Goal: Information Seeking & Learning: Check status

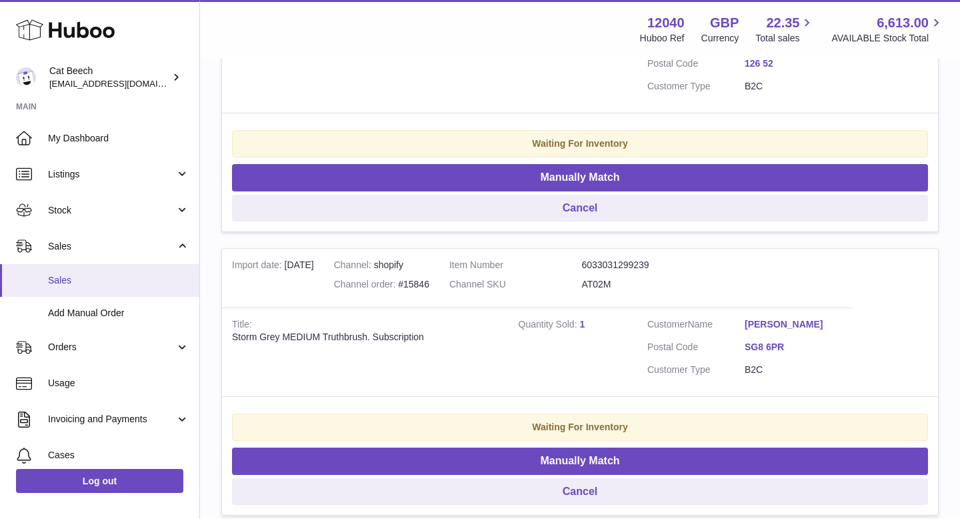
click at [58, 275] on span "Sales" at bounding box center [118, 280] width 141 height 13
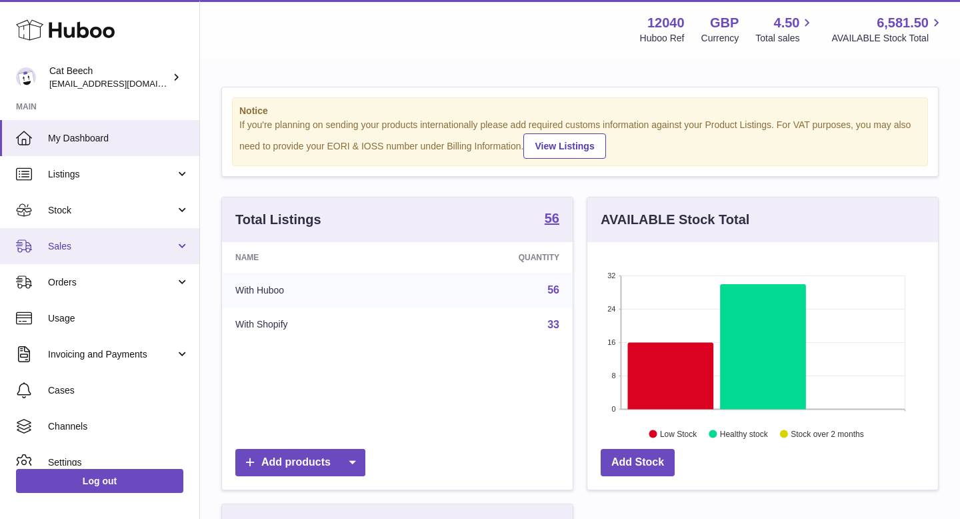
click at [68, 243] on span "Sales" at bounding box center [111, 246] width 127 height 13
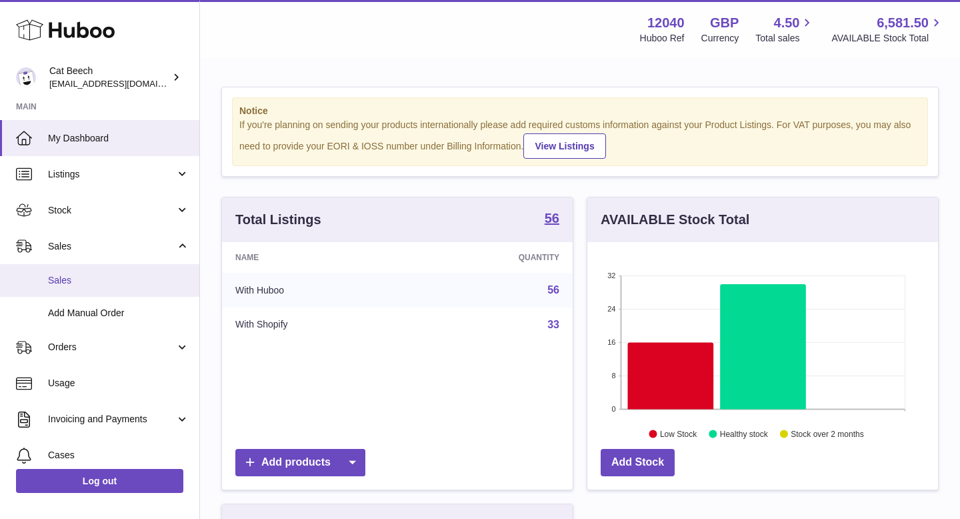
click at [65, 285] on span "Sales" at bounding box center [118, 280] width 141 height 13
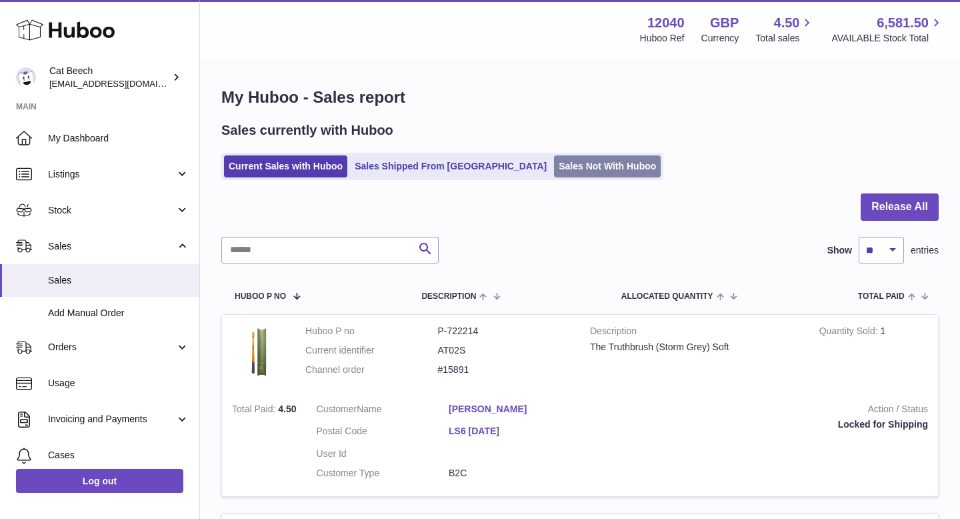
click at [554, 169] on link "Sales Not With Huboo" at bounding box center [607, 166] width 107 height 22
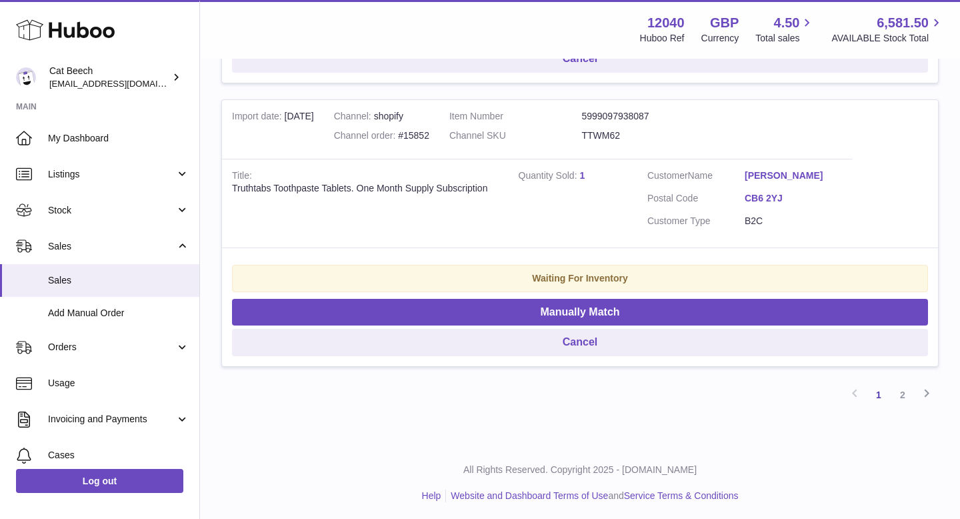
scroll to position [2779, 0]
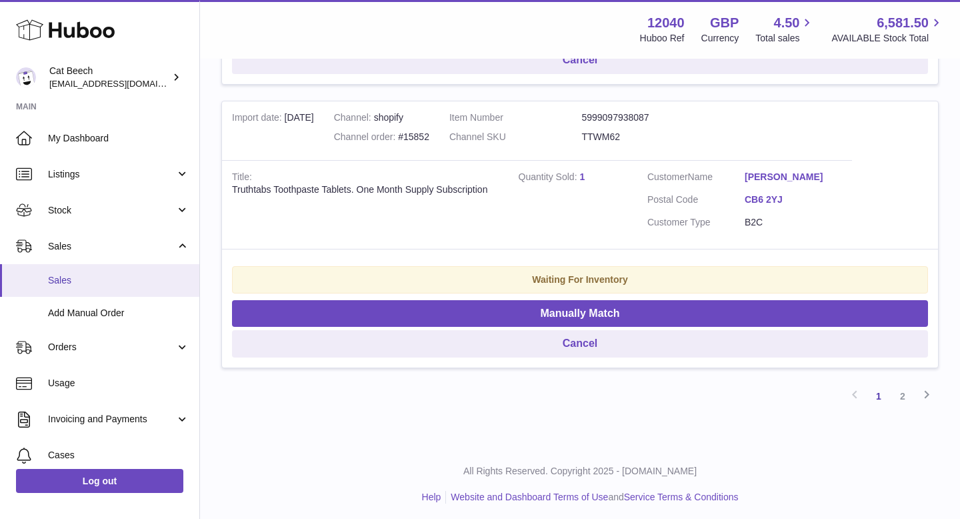
click at [60, 282] on span "Sales" at bounding box center [118, 280] width 141 height 13
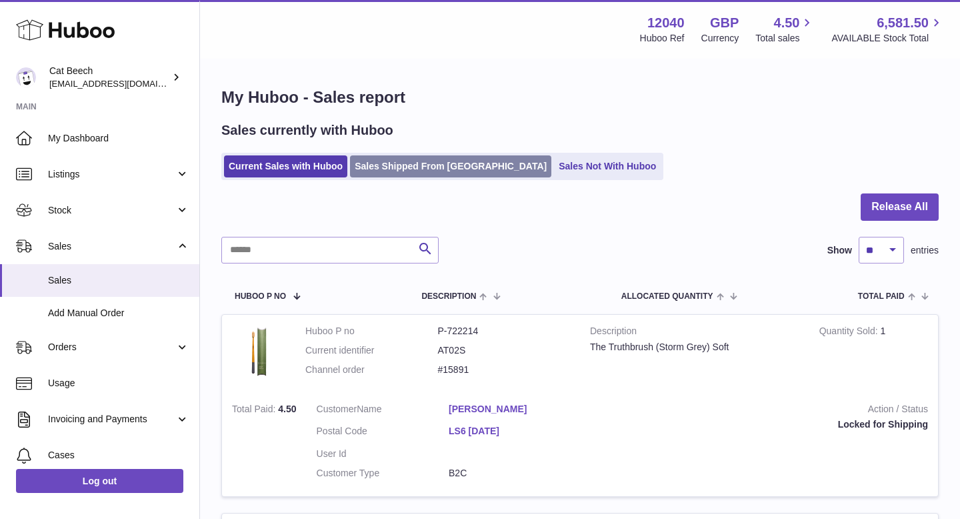
click at [394, 162] on link "Sales Shipped From [GEOGRAPHIC_DATA]" at bounding box center [450, 166] width 201 height 22
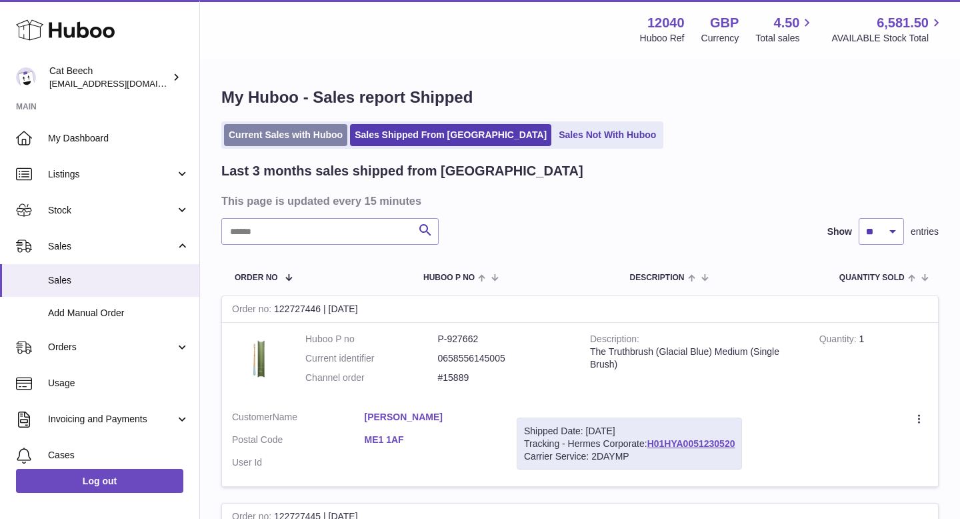
click at [301, 138] on link "Current Sales with Huboo" at bounding box center [285, 135] width 123 height 22
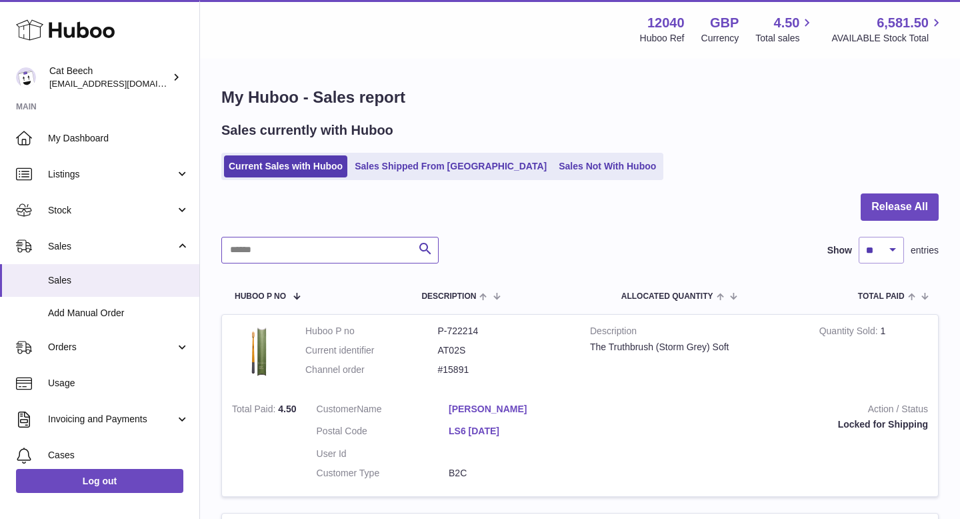
click at [307, 247] on input "text" at bounding box center [329, 250] width 217 height 27
type input "****"
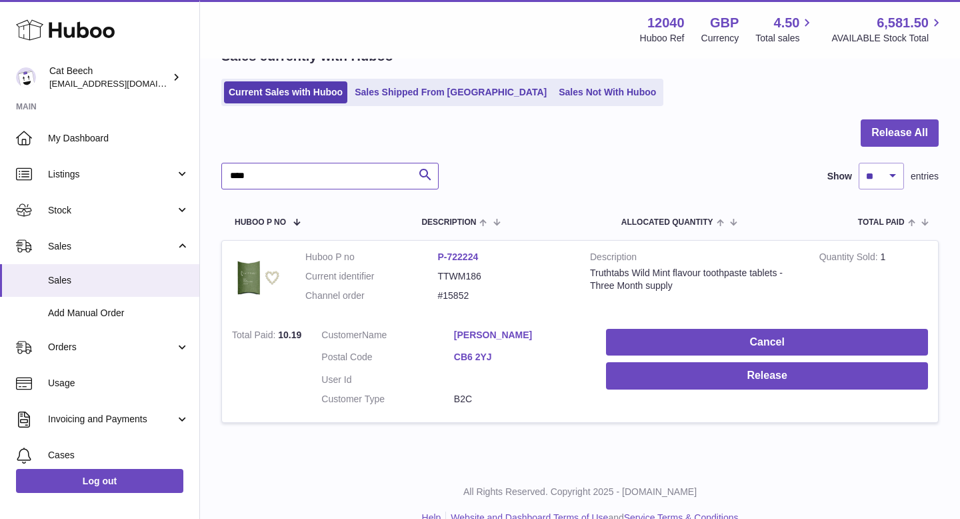
scroll to position [99, 0]
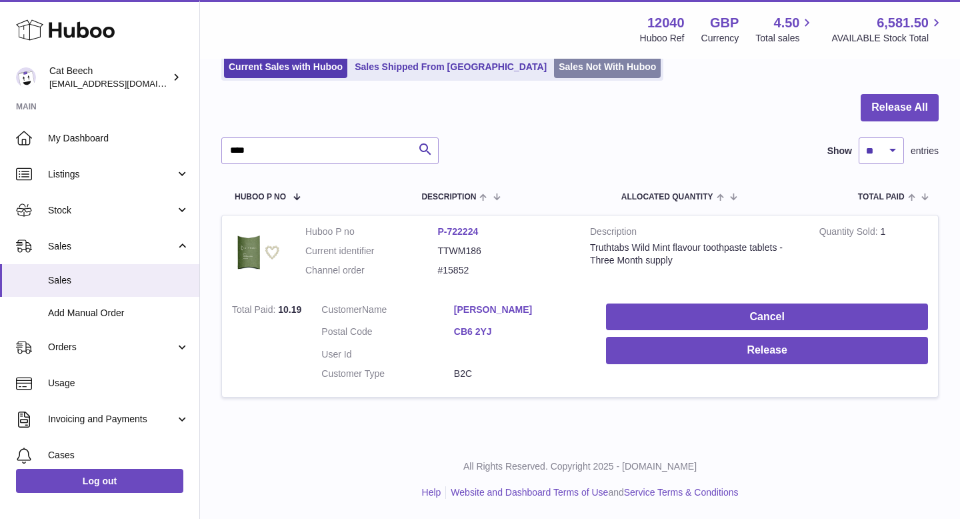
click at [554, 72] on link "Sales Not With Huboo" at bounding box center [607, 67] width 107 height 22
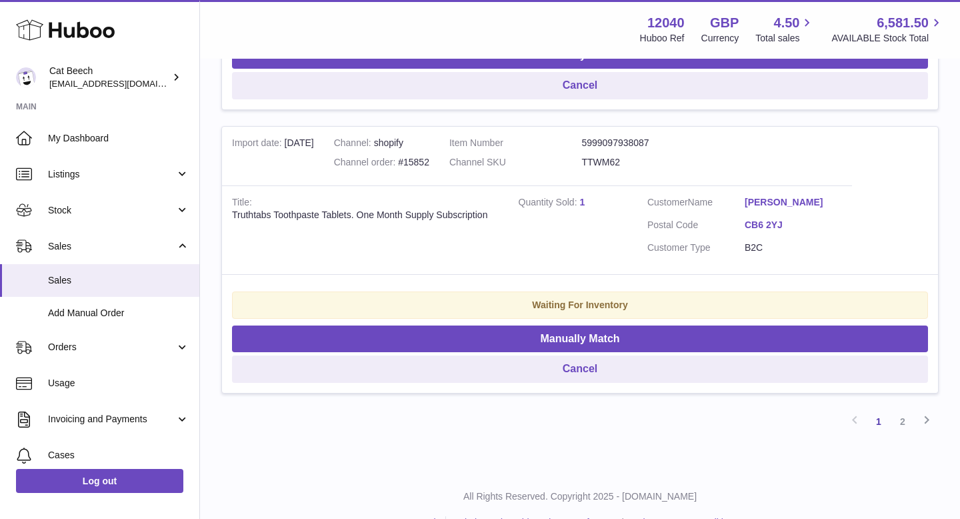
scroll to position [2755, 0]
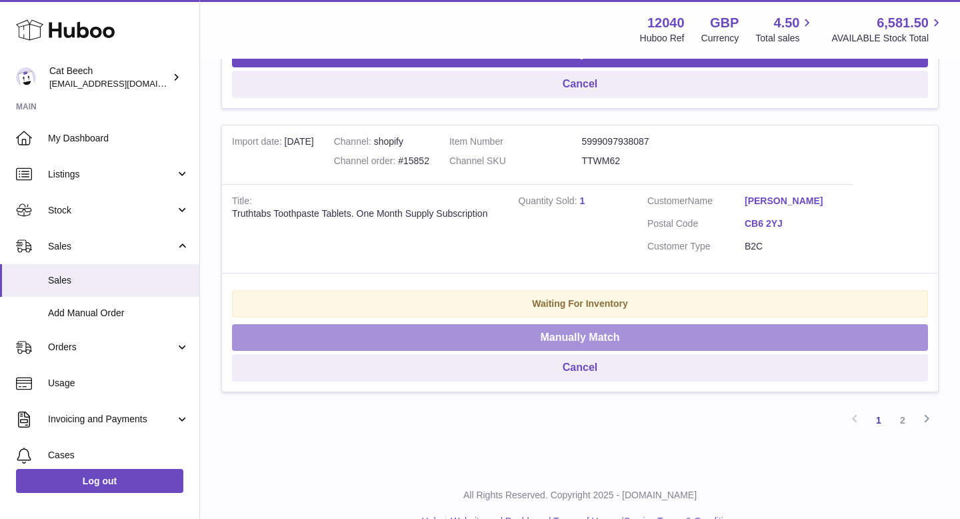
click at [550, 351] on button "Manually Match" at bounding box center [580, 337] width 696 height 27
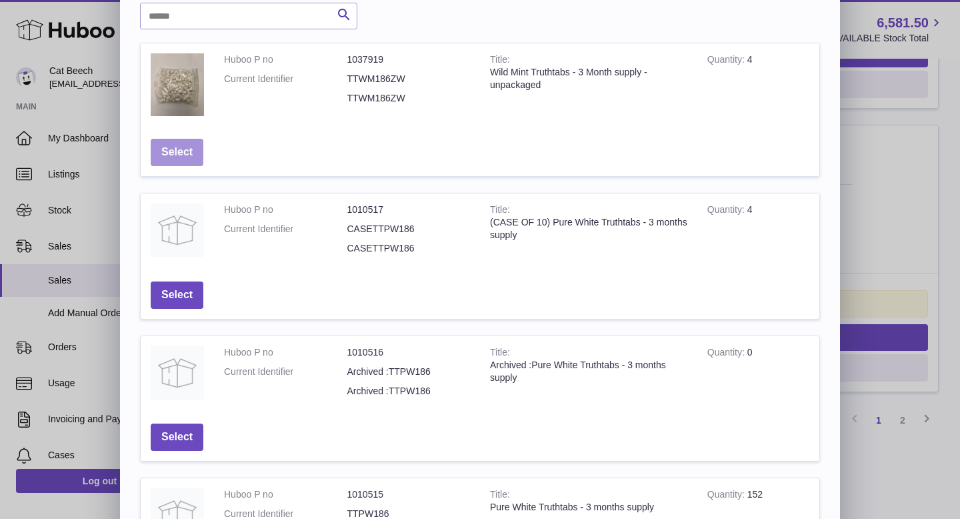
scroll to position [61, 0]
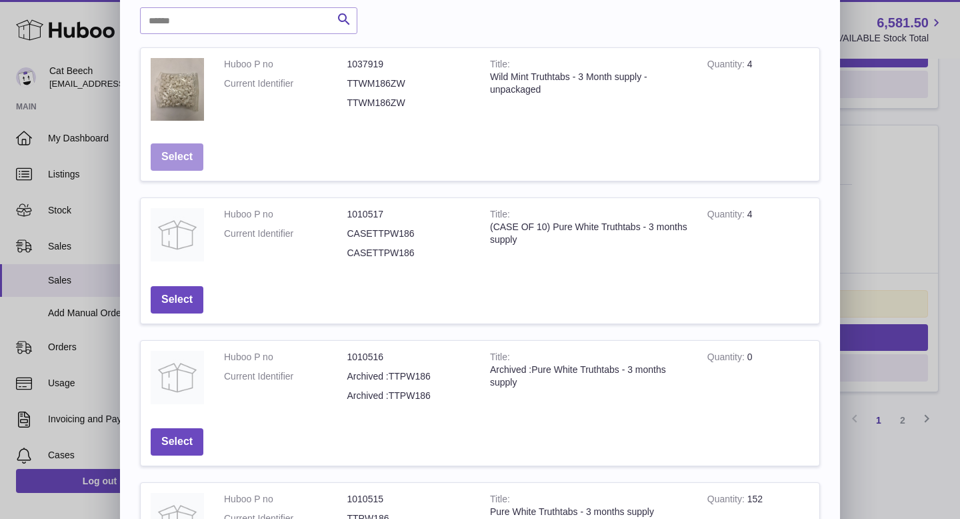
click at [168, 151] on button "Select" at bounding box center [177, 156] width 53 height 27
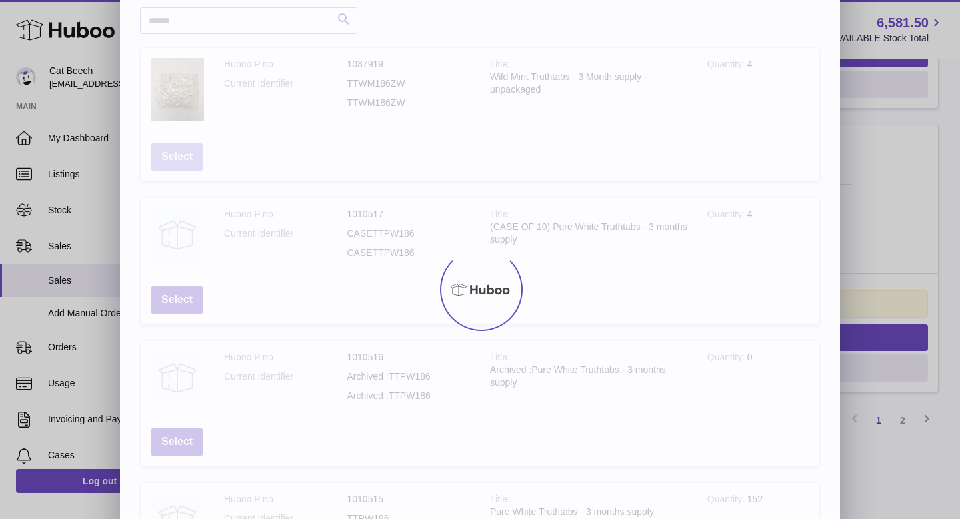
scroll to position [0, 0]
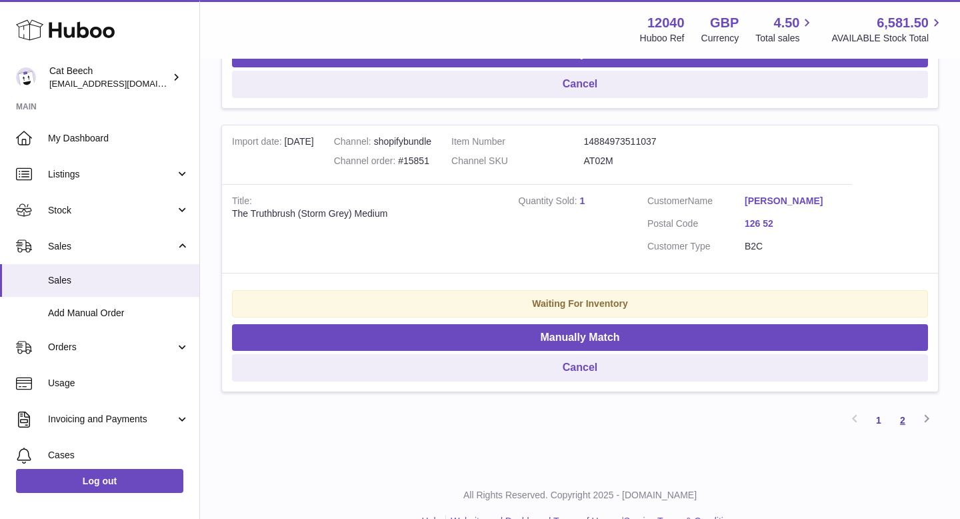
click at [900, 432] on link "2" at bounding box center [903, 420] width 24 height 24
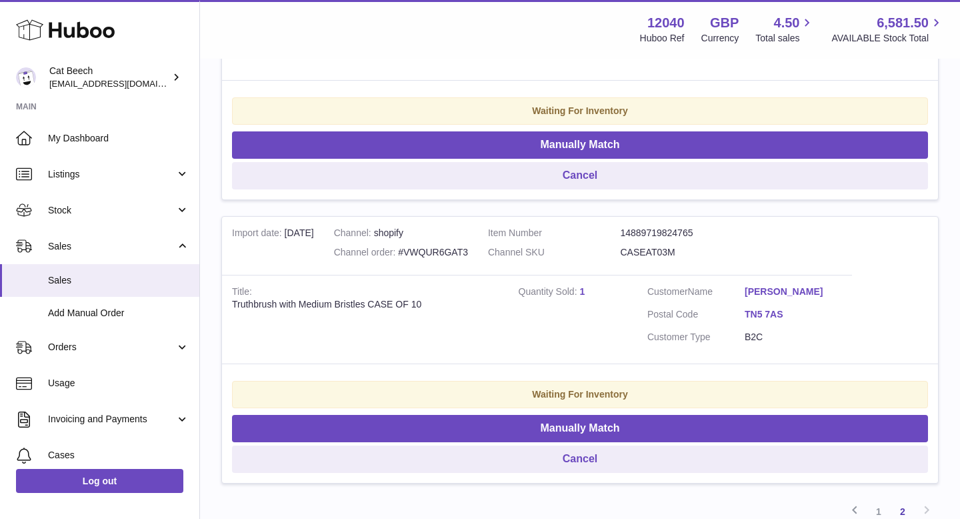
scroll to position [698, 0]
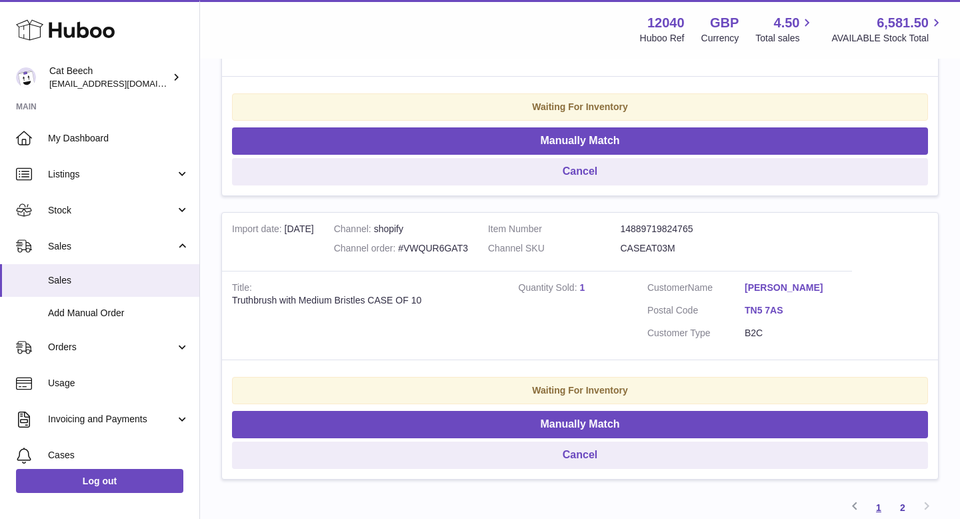
click at [872, 503] on link "1" at bounding box center [879, 507] width 24 height 24
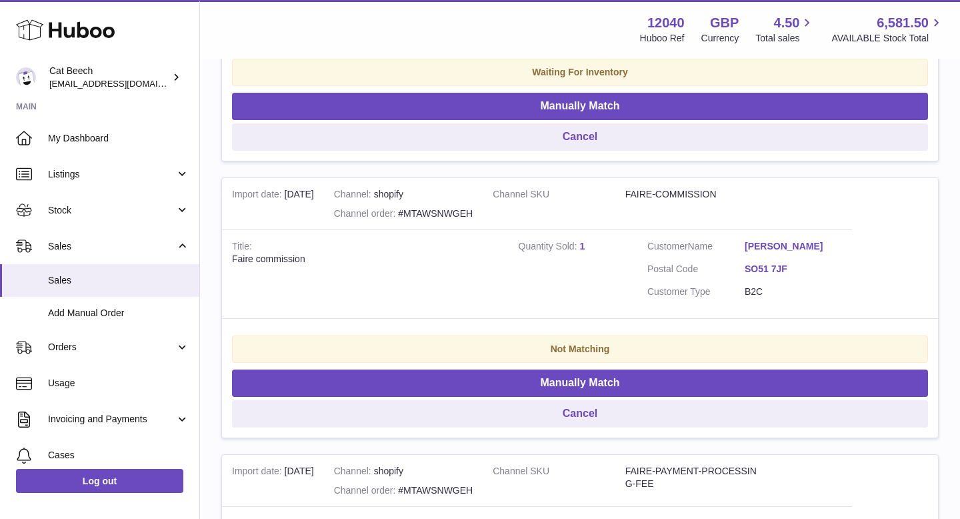
scroll to position [738, 0]
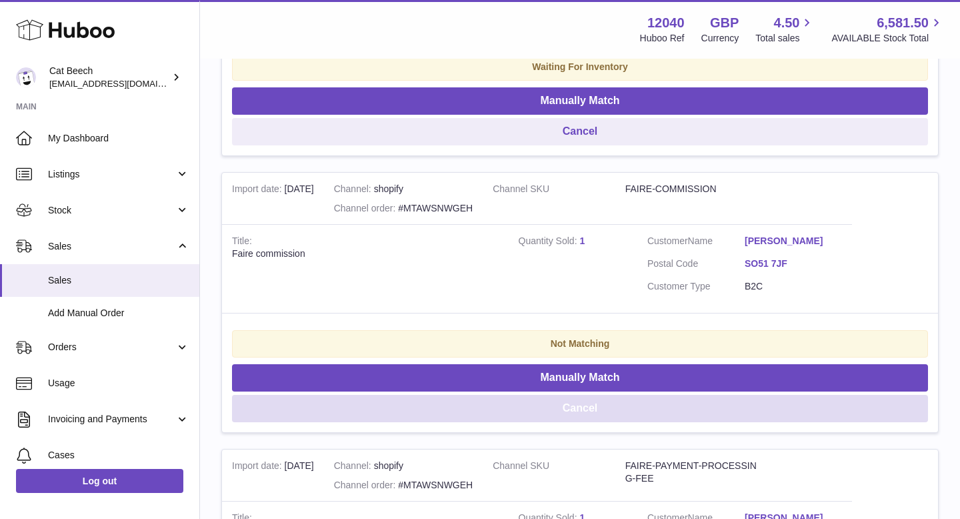
click at [618, 414] on button "Cancel" at bounding box center [580, 408] width 696 height 27
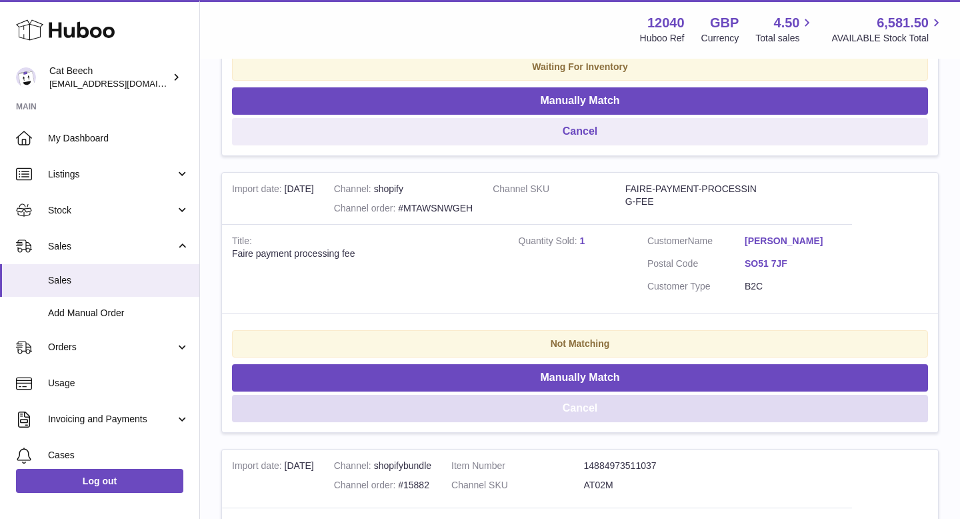
click at [618, 414] on button "Cancel" at bounding box center [580, 408] width 696 height 27
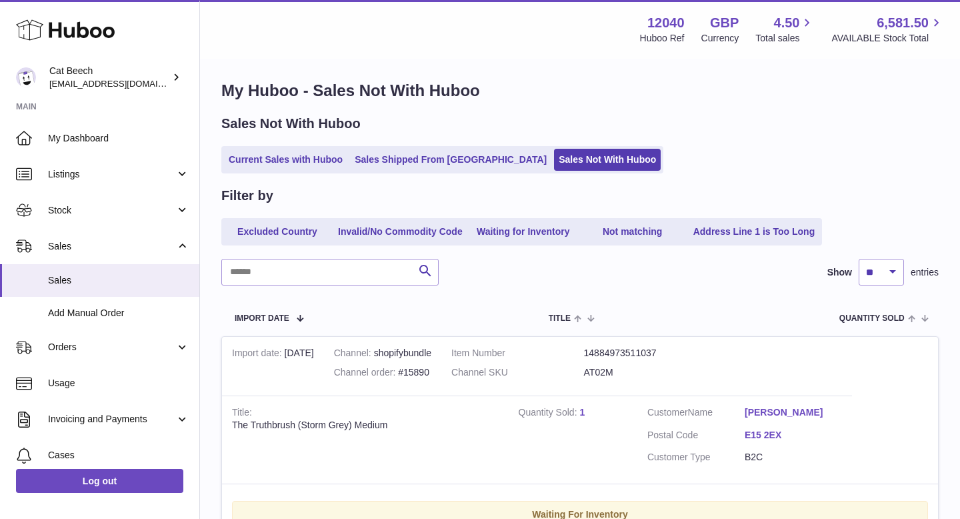
scroll to position [0, 0]
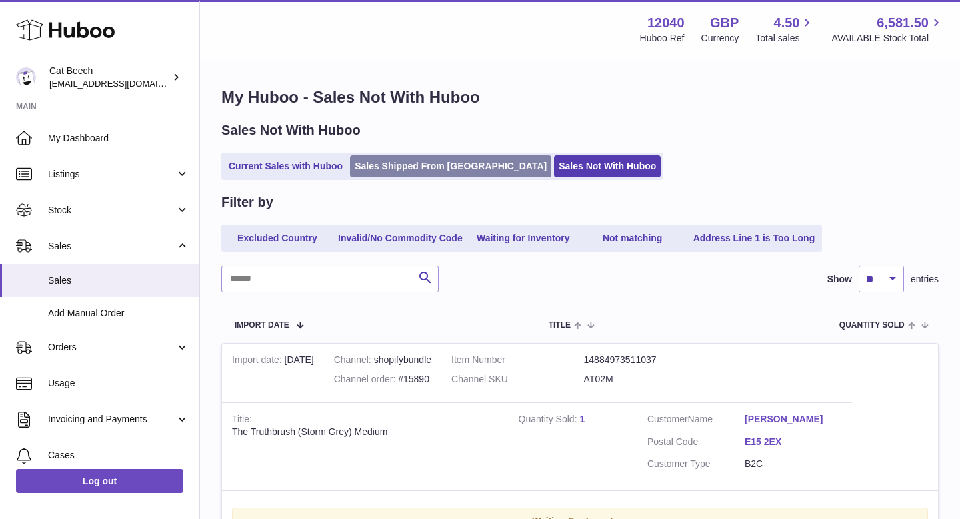
click at [378, 168] on link "Sales Shipped From Huboo" at bounding box center [450, 166] width 201 height 22
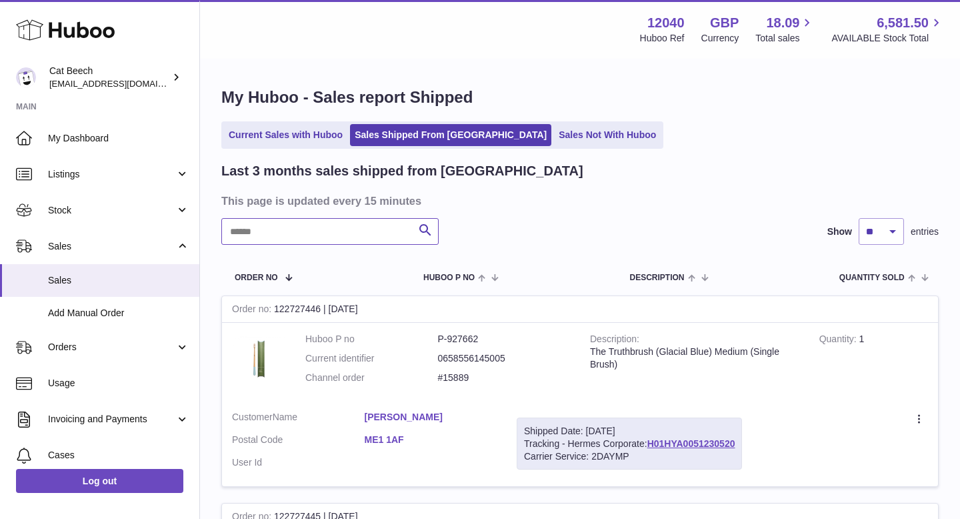
click at [285, 233] on input "text" at bounding box center [329, 231] width 217 height 27
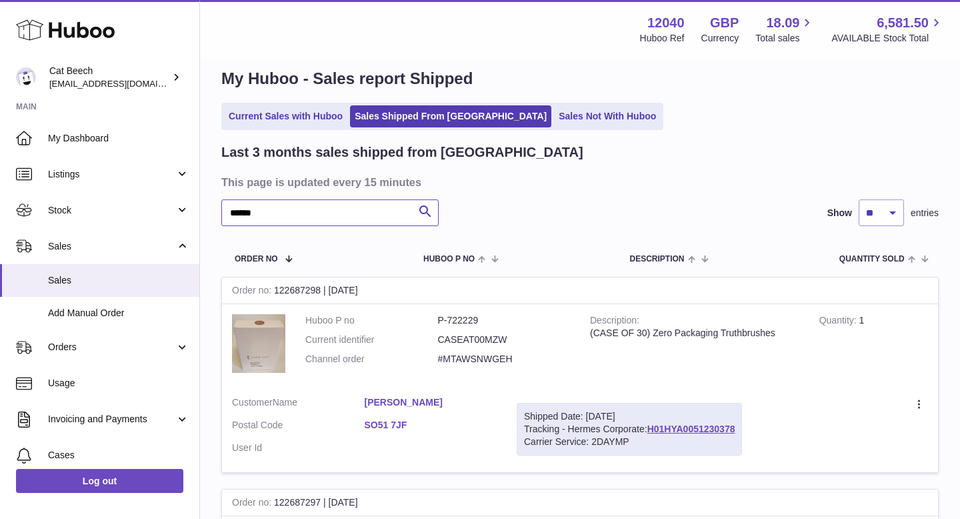
scroll to position [29, 0]
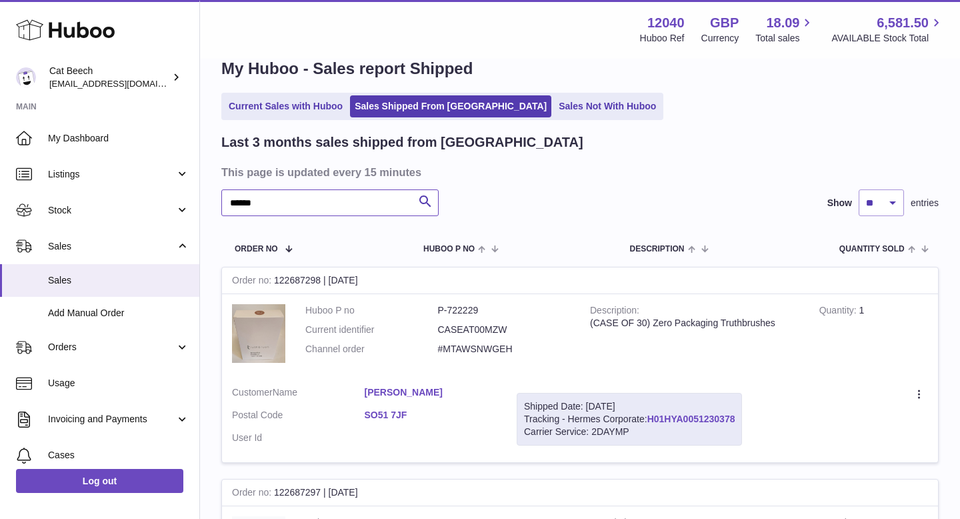
type input "******"
drag, startPoint x: 648, startPoint y: 418, endPoint x: 735, endPoint y: 415, distance: 86.7
click at [735, 415] on div "Shipped Date: 12th Aug 2025 Tracking - Hermes Corporate: H01HYA0051230378 Carri…" at bounding box center [629, 419] width 225 height 53
drag, startPoint x: 740, startPoint y: 417, endPoint x: 650, endPoint y: 421, distance: 90.1
click at [650, 421] on div "Shipped Date: 12th Aug 2025 Tracking - Hermes Corporate: H01HYA0051230378 Carri…" at bounding box center [629, 419] width 225 height 53
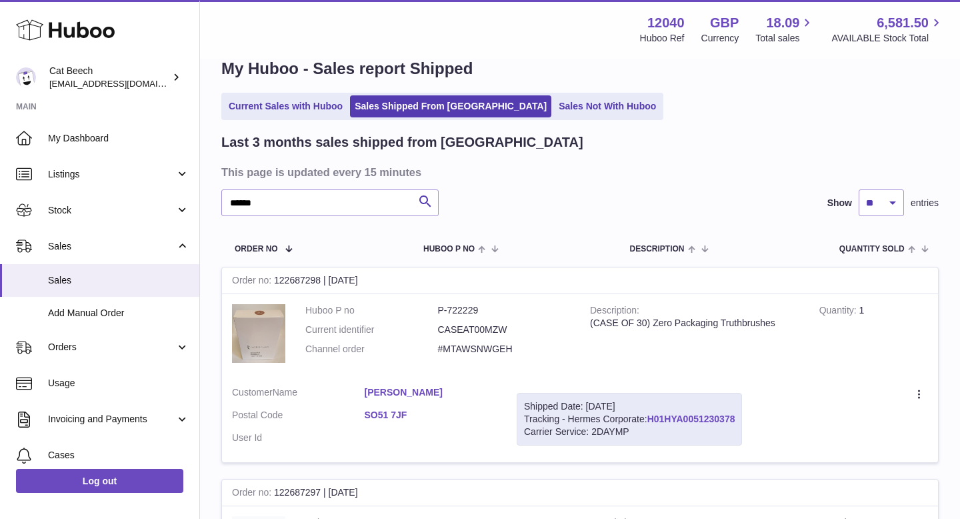
copy link "H01HYA0051230378"
click at [80, 380] on span "Usage" at bounding box center [118, 383] width 141 height 13
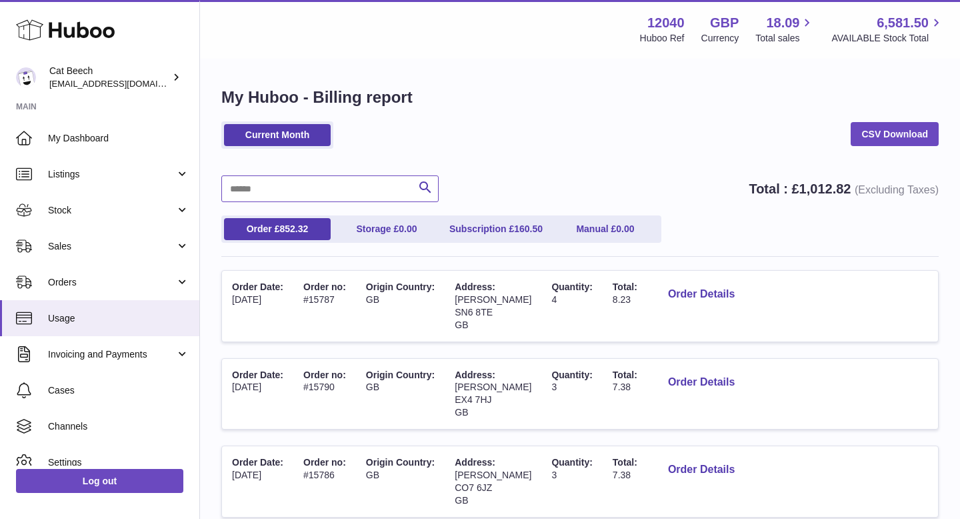
click at [260, 191] on input "text" at bounding box center [329, 188] width 217 height 27
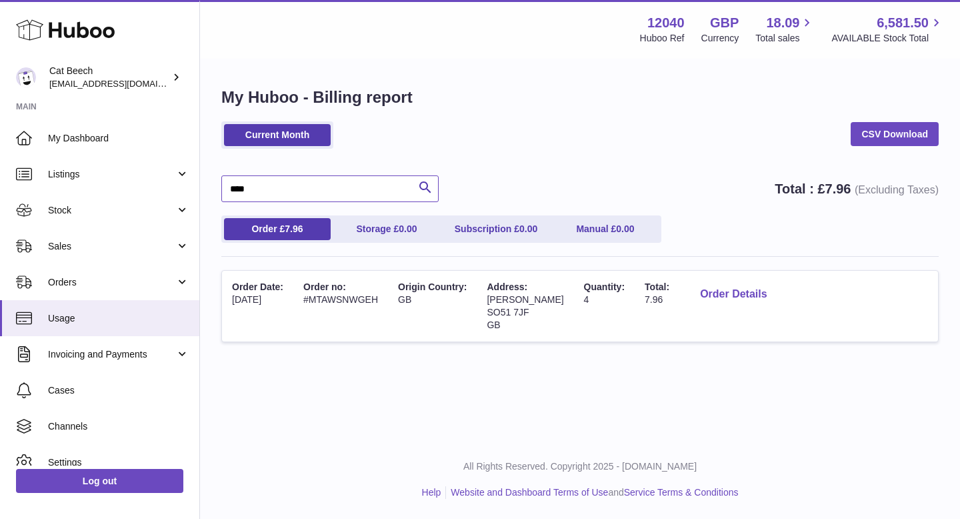
type input "****"
click at [712, 295] on button "Order Details" at bounding box center [734, 294] width 88 height 27
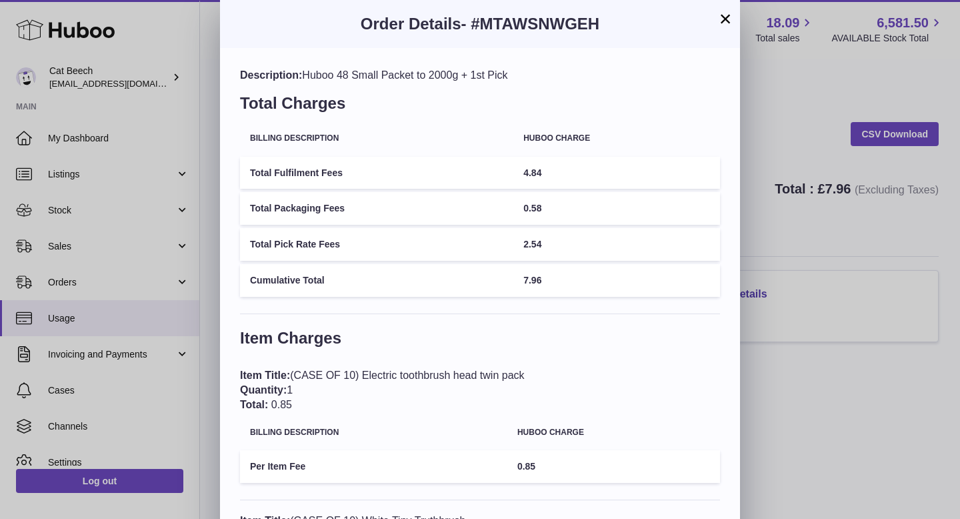
click at [725, 19] on button "×" at bounding box center [726, 19] width 16 height 16
